Goal: Task Accomplishment & Management: Manage account settings

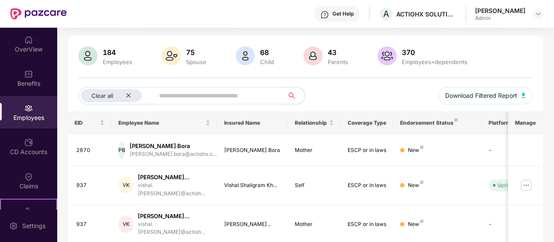
scroll to position [3, 0]
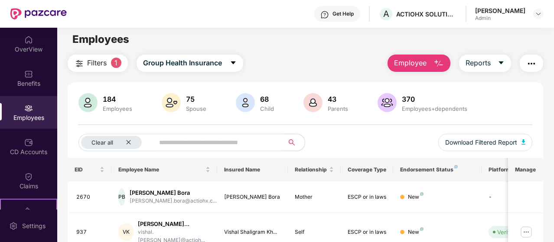
click at [189, 110] on div "Spouse" at bounding box center [196, 108] width 24 height 7
click at [134, 143] on div "Click to sort ascending" at bounding box center [164, 150] width 72 height 15
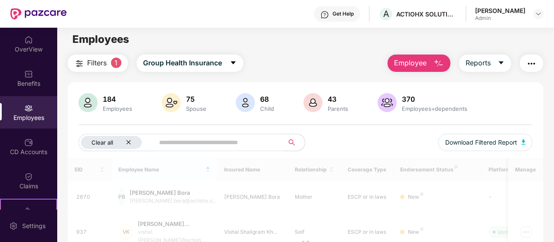
click at [125, 139] on div "Clear all" at bounding box center [111, 142] width 61 height 13
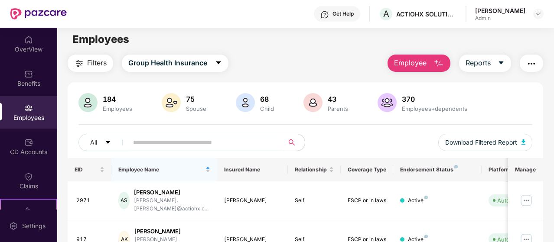
click at [189, 109] on div "Spouse" at bounding box center [196, 108] width 24 height 7
click at [412, 101] on div "370" at bounding box center [434, 99] width 69 height 9
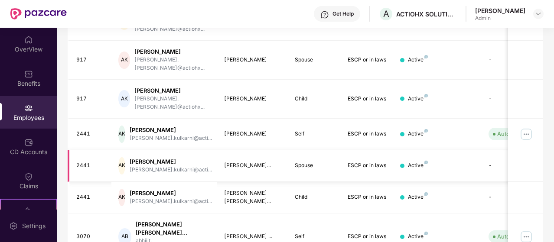
scroll to position [264, 0]
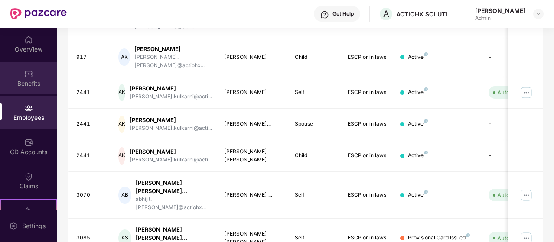
click at [29, 81] on div "Benefits" at bounding box center [28, 83] width 57 height 9
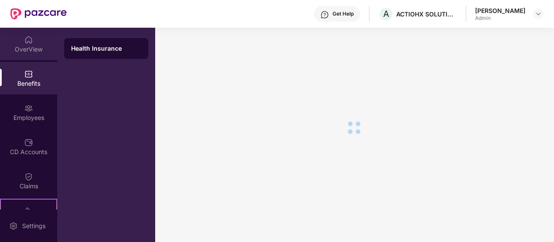
click at [39, 52] on div "OverView" at bounding box center [28, 49] width 57 height 9
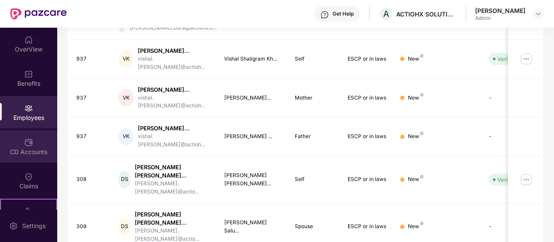
scroll to position [43, 0]
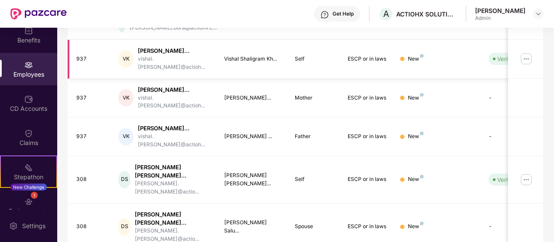
click at [526, 55] on img at bounding box center [527, 59] width 14 height 14
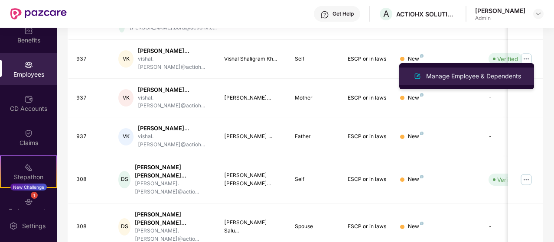
click at [437, 76] on div "Manage Employee & Dependents" at bounding box center [474, 77] width 98 height 10
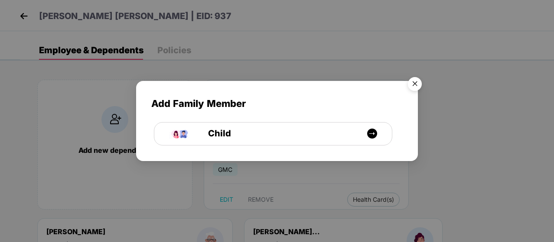
click at [422, 80] on img "Close" at bounding box center [415, 85] width 24 height 24
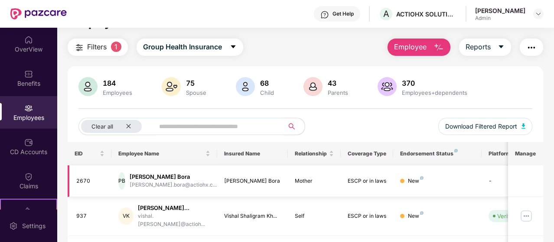
scroll to position [0, 0]
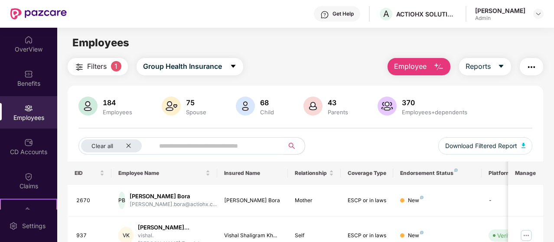
click at [112, 97] on div "184 Employees" at bounding box center [106, 107] width 59 height 21
click at [23, 73] on div "Benefits" at bounding box center [28, 78] width 57 height 33
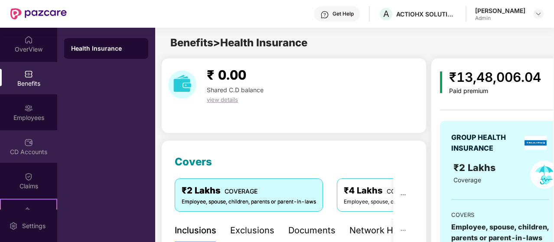
click at [41, 152] on div "CD Accounts" at bounding box center [28, 152] width 57 height 9
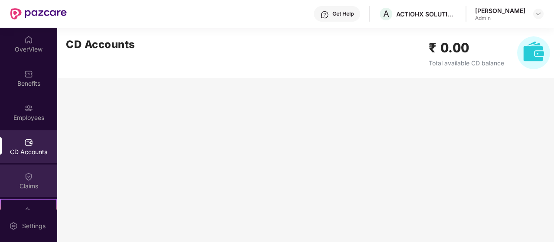
click at [33, 189] on div "Claims" at bounding box center [28, 186] width 57 height 9
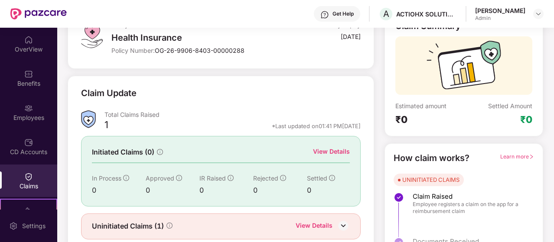
scroll to position [53, 0]
